Goal: Information Seeking & Learning: Learn about a topic

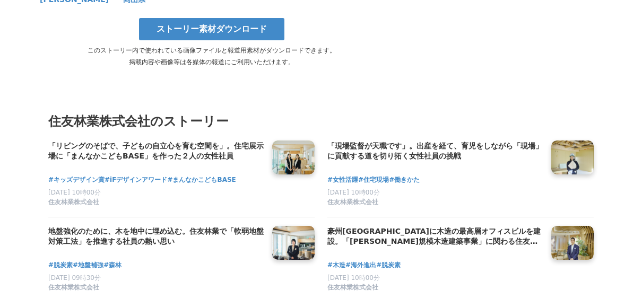
scroll to position [5837, 0]
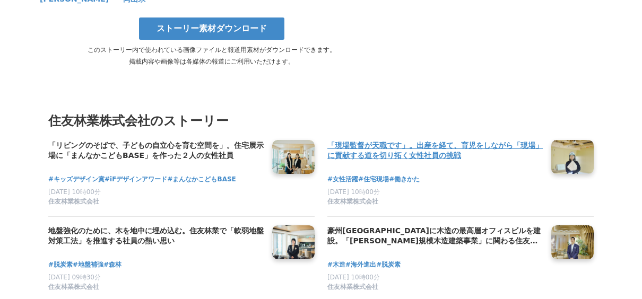
click at [505, 140] on h4 "「現場監督が天職です」。出産を経て、育児をしながら「現場」に貢献する道を切り拓く女性社員の挑戦" at bounding box center [434, 151] width 215 height 22
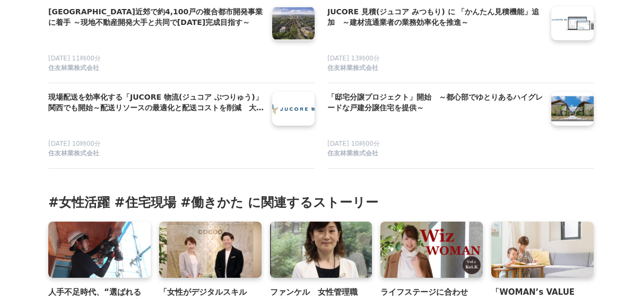
scroll to position [6286, 0]
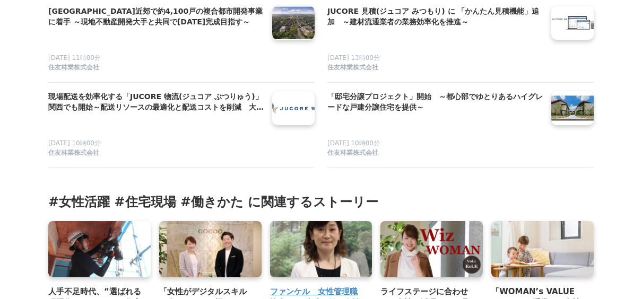
click at [307, 286] on h3 "ファンケル　女性管理職比率50％達成目前！女性活躍を加速させる「ロールモデル提示」と「偏見の排除」とは？" at bounding box center [317, 303] width 94 height 34
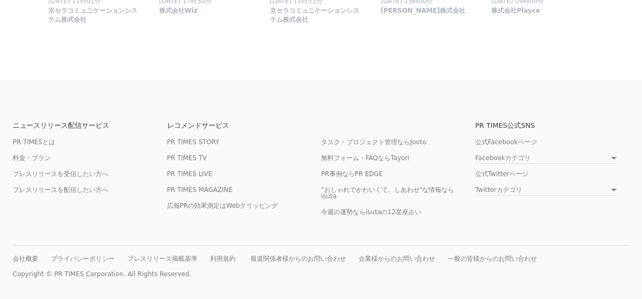
scroll to position [3277, 0]
click at [186, 146] on link "PR TIMES STORY" at bounding box center [193, 143] width 53 height 8
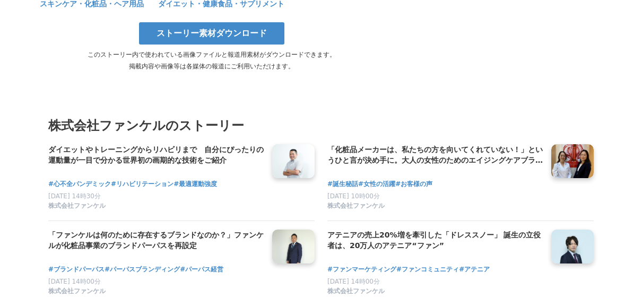
scroll to position [2559, 0]
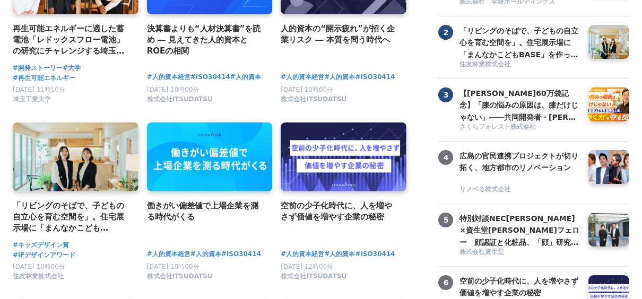
scroll to position [179, 0]
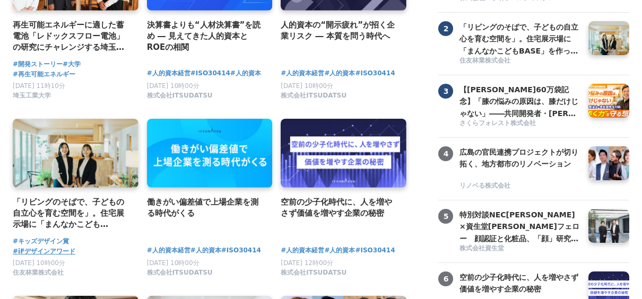
click at [55, 253] on span "#iFデザインアワード" at bounding box center [44, 252] width 63 height 10
